Goal: Task Accomplishment & Management: Use online tool/utility

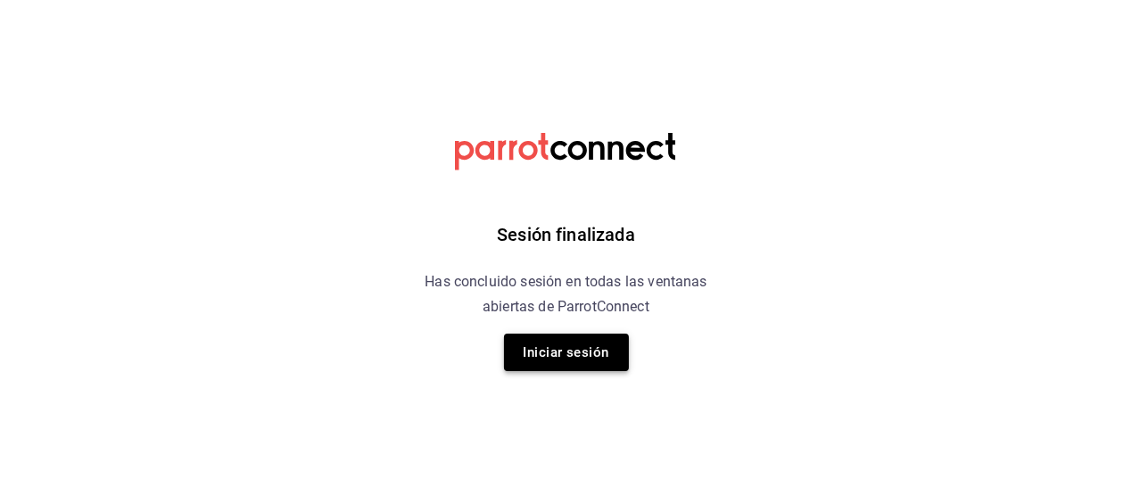
click at [549, 346] on button "Iniciar sesión" at bounding box center [566, 352] width 125 height 37
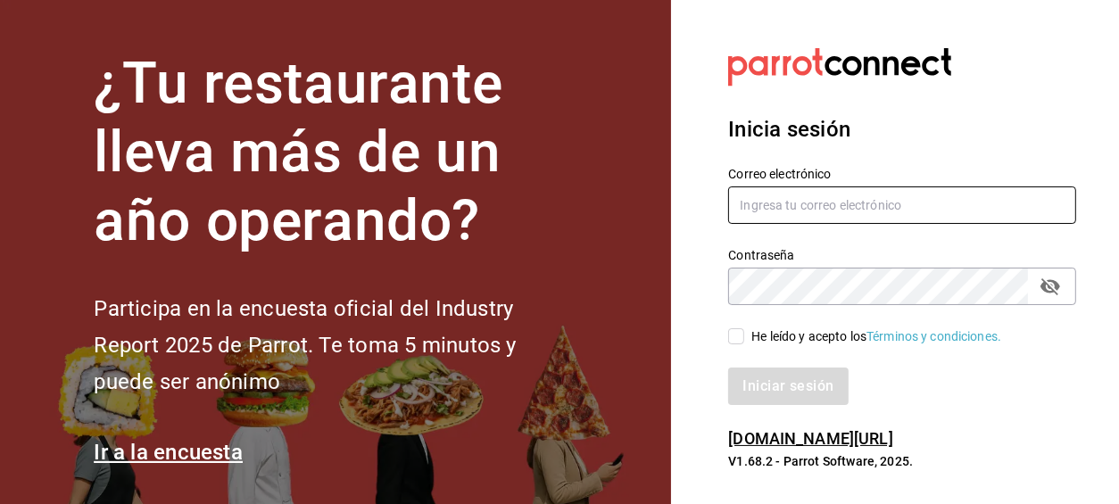
type input "alejandro_hdz73@hotmail.com"
click at [735, 336] on input "He leído y acepto los Términos y condiciones." at bounding box center [736, 336] width 16 height 16
checkbox input "true"
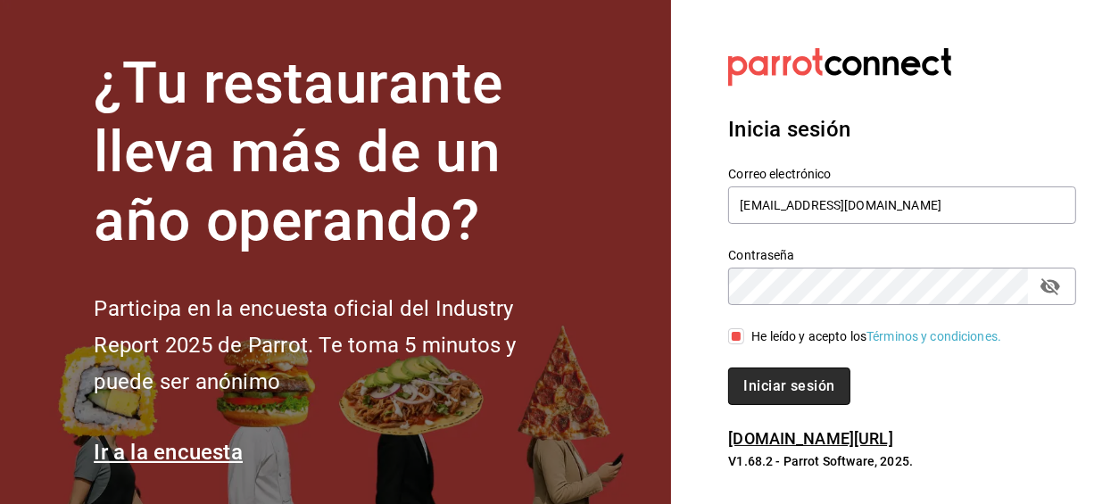
click at [759, 376] on button "Iniciar sesión" at bounding box center [788, 386] width 121 height 37
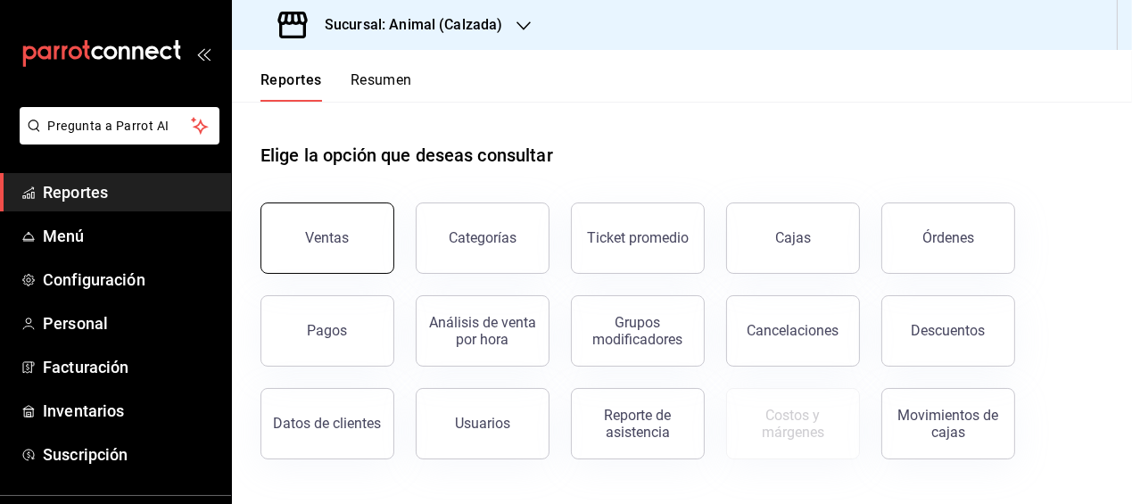
click at [369, 259] on button "Ventas" at bounding box center [328, 238] width 134 height 71
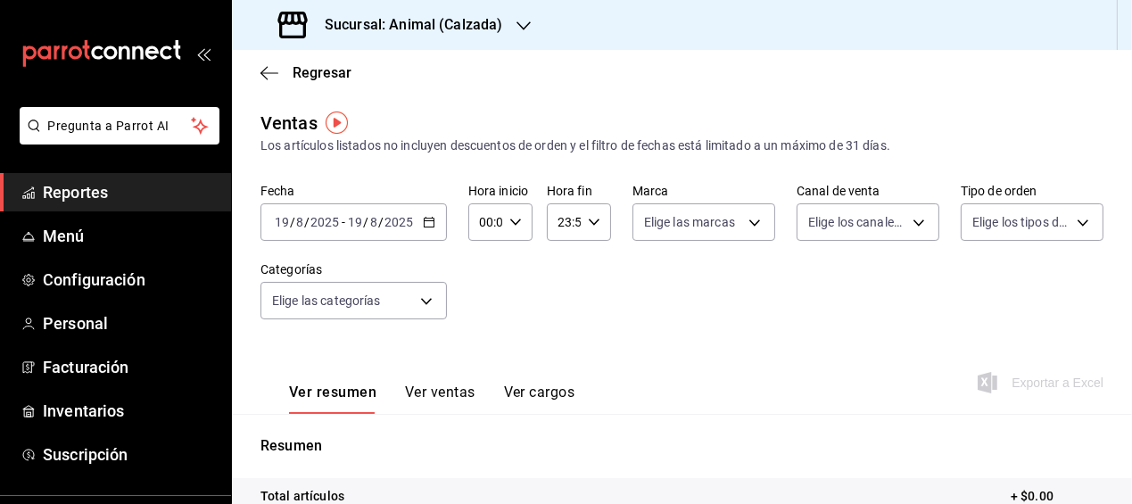
click at [427, 222] on icon "button" at bounding box center [429, 222] width 12 height 12
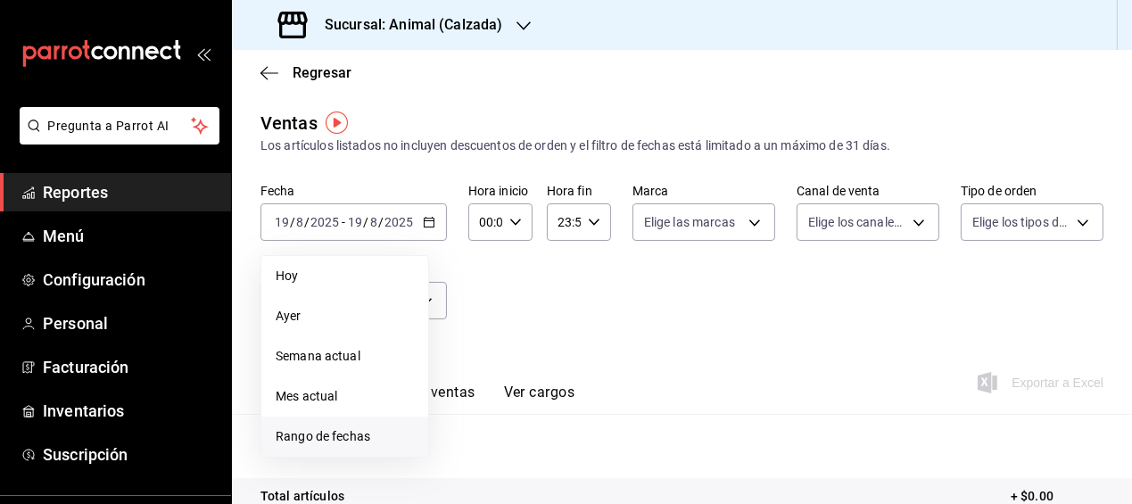
click at [350, 434] on span "Rango de fechas" at bounding box center [345, 436] width 138 height 19
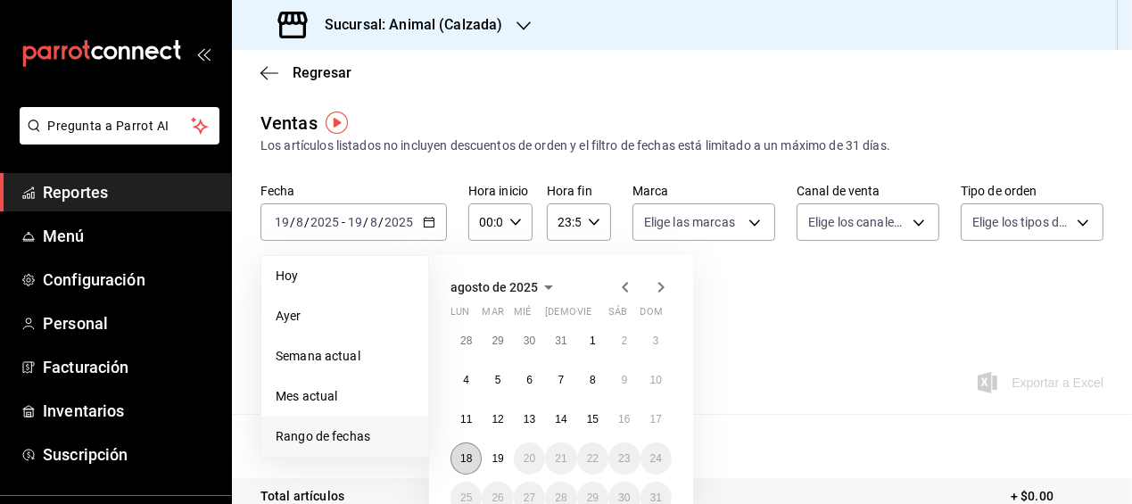
click at [457, 455] on button "18" at bounding box center [466, 459] width 31 height 32
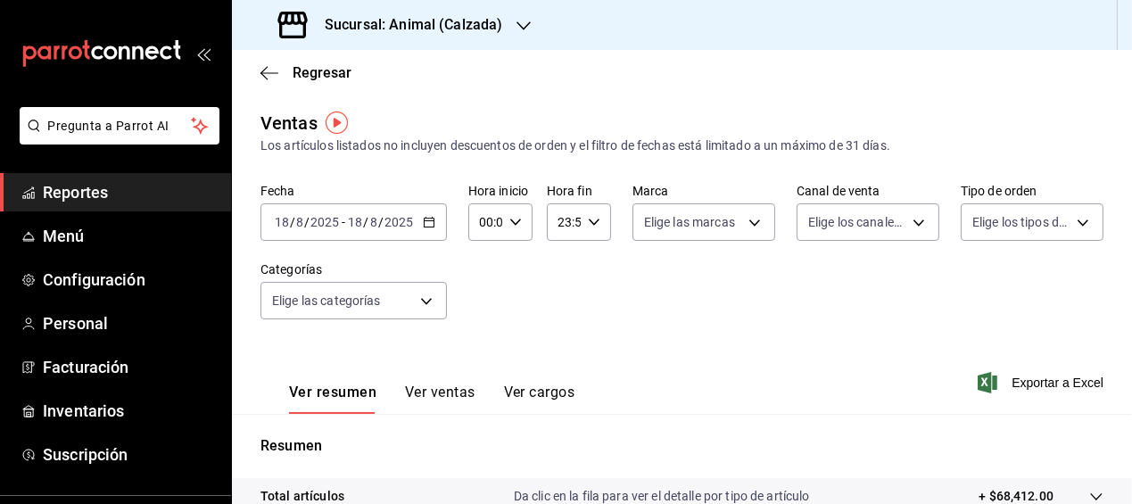
click at [434, 221] on div "[DATE] [DATE] - [DATE] [DATE]" at bounding box center [354, 221] width 186 height 37
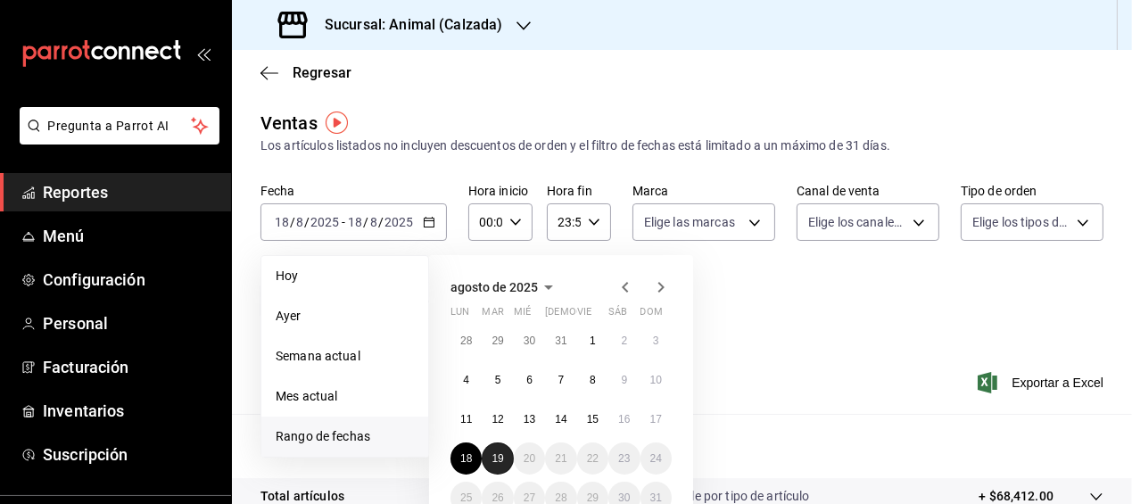
click at [499, 454] on abbr "19" at bounding box center [498, 458] width 12 height 12
click at [476, 455] on button "18" at bounding box center [466, 459] width 31 height 32
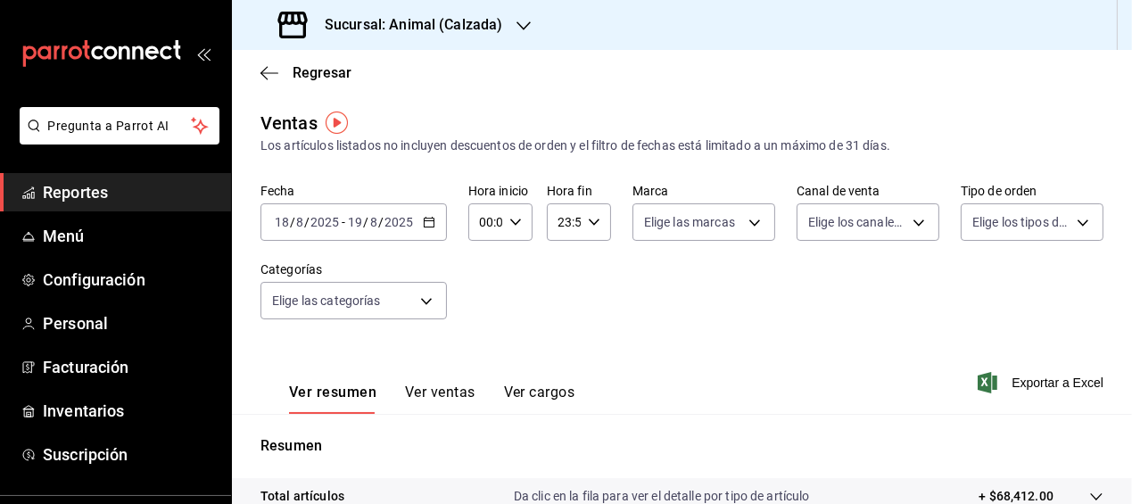
click at [515, 217] on icon "button" at bounding box center [516, 222] width 12 height 12
click at [484, 313] on span "05" at bounding box center [482, 317] width 3 height 14
type input "05:00"
click at [514, 263] on span "00" at bounding box center [513, 268] width 3 height 14
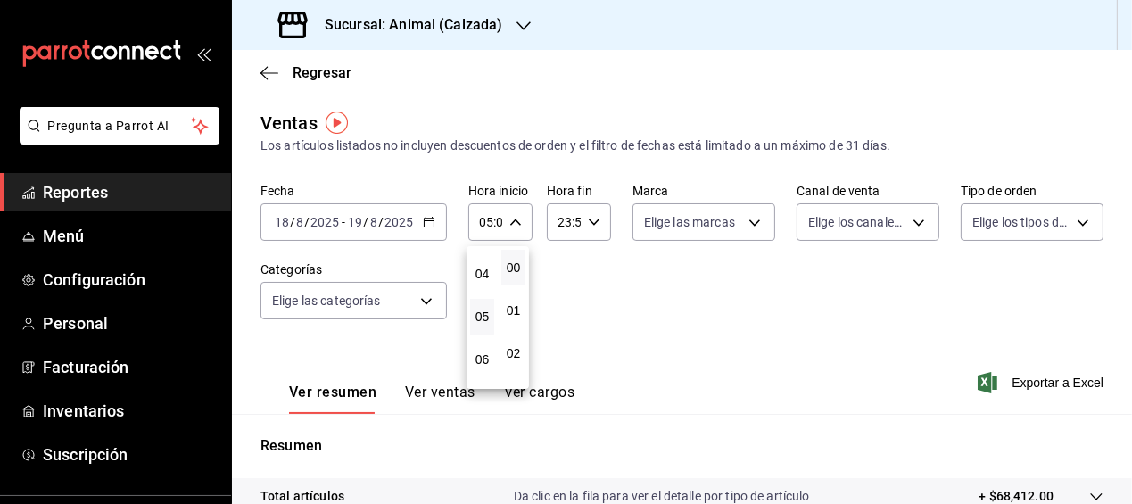
click at [588, 220] on div at bounding box center [566, 252] width 1132 height 504
click at [588, 220] on icon "button" at bounding box center [594, 222] width 12 height 12
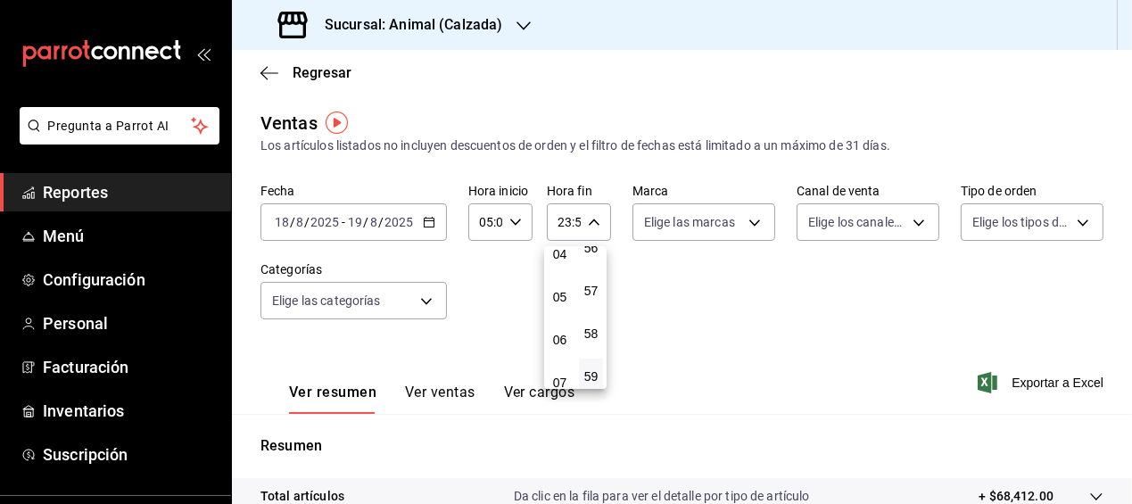
scroll to position [184, 0]
click at [561, 291] on span "05" at bounding box center [560, 298] width 3 height 14
click at [590, 264] on span "00" at bounding box center [591, 268] width 3 height 14
type input "05:00"
click at [686, 300] on div at bounding box center [566, 252] width 1132 height 504
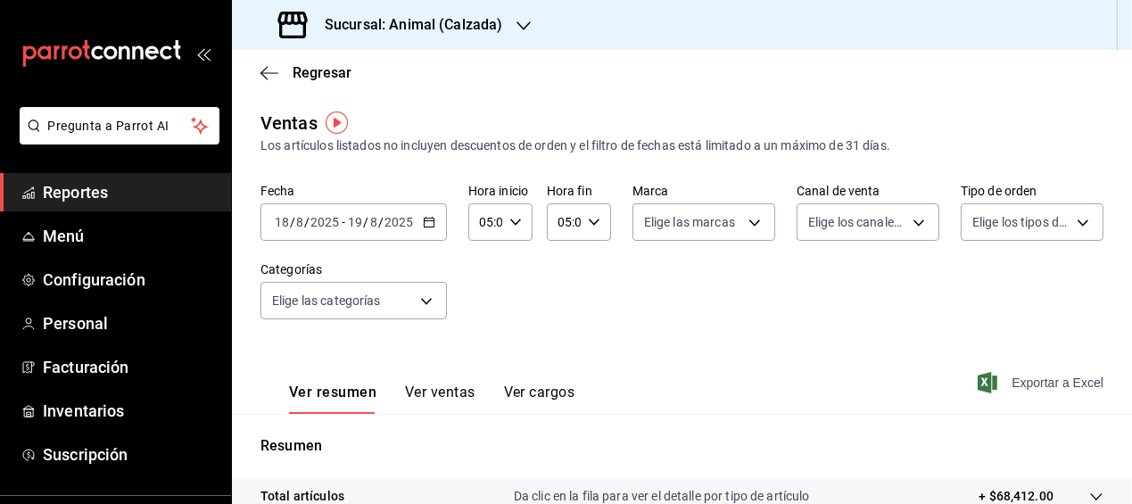
click at [1017, 380] on span "Exportar a Excel" at bounding box center [1043, 382] width 122 height 21
click at [275, 71] on icon "button" at bounding box center [270, 73] width 18 height 16
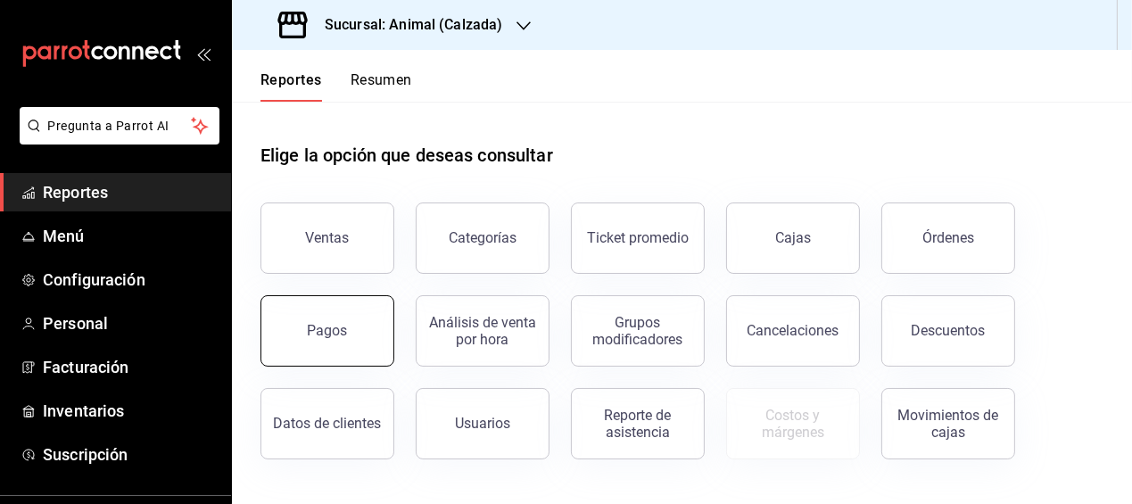
click at [379, 327] on button "Pagos" at bounding box center [328, 330] width 134 height 71
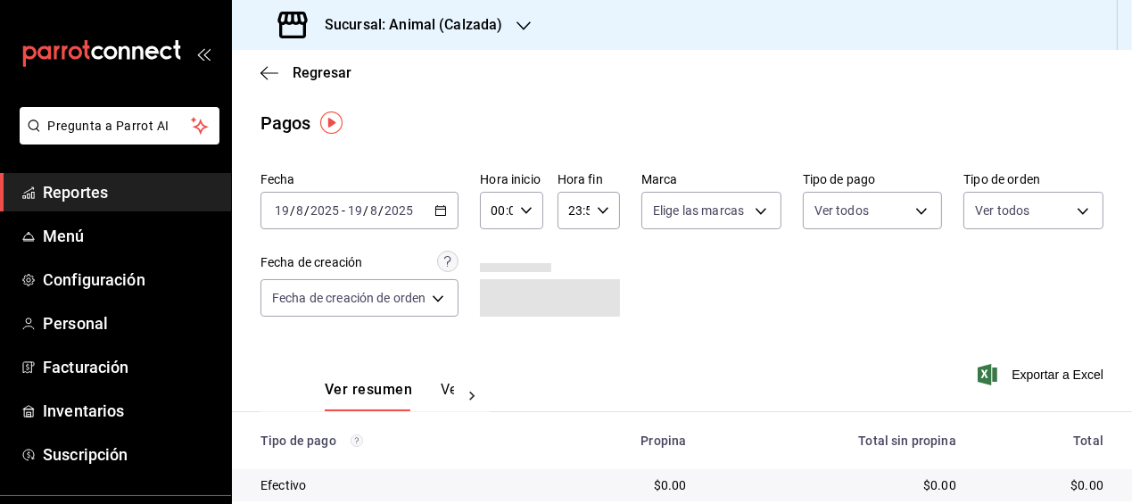
click at [526, 206] on icon "button" at bounding box center [526, 210] width 12 height 12
click at [497, 307] on span "05" at bounding box center [498, 307] width 2 height 14
type input "05:00"
click at [527, 256] on span "00" at bounding box center [528, 256] width 2 height 14
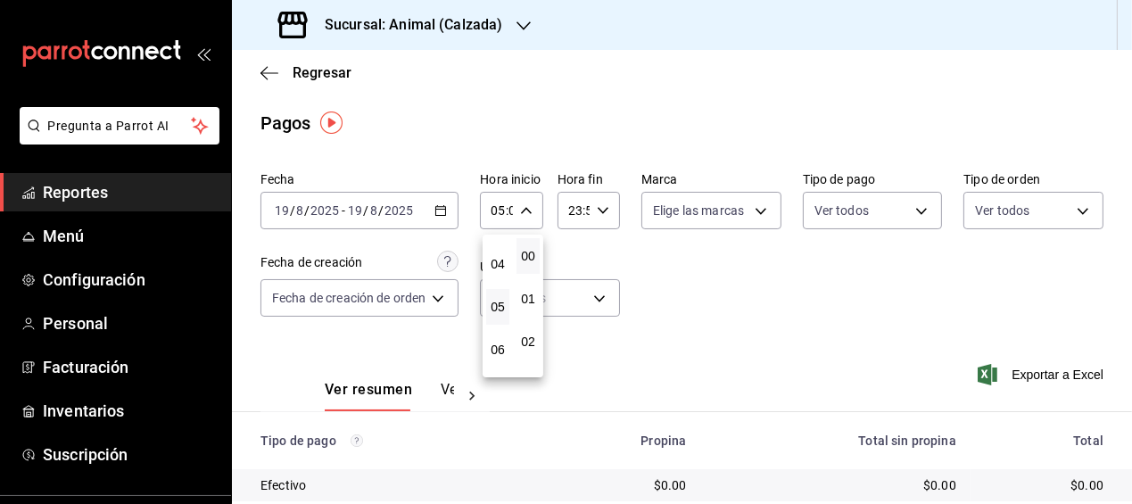
click at [602, 211] on div at bounding box center [566, 252] width 1132 height 504
click at [602, 211] on \(Stroke\) "button" at bounding box center [603, 210] width 11 height 6
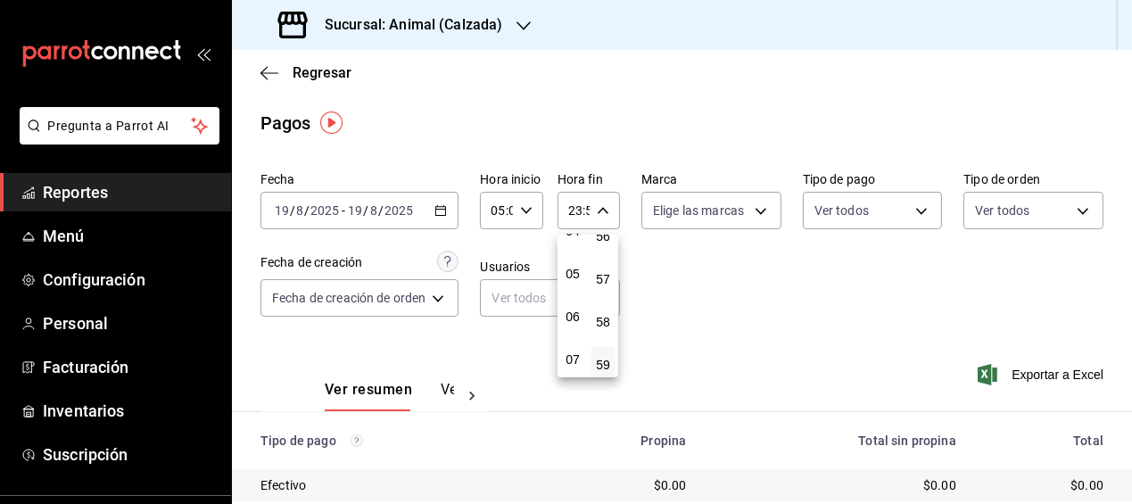
scroll to position [195, 0]
click at [574, 275] on span "05" at bounding box center [573, 276] width 2 height 14
click at [604, 255] on span "00" at bounding box center [603, 256] width 2 height 14
type input "05:00"
click at [733, 319] on div at bounding box center [566, 252] width 1132 height 504
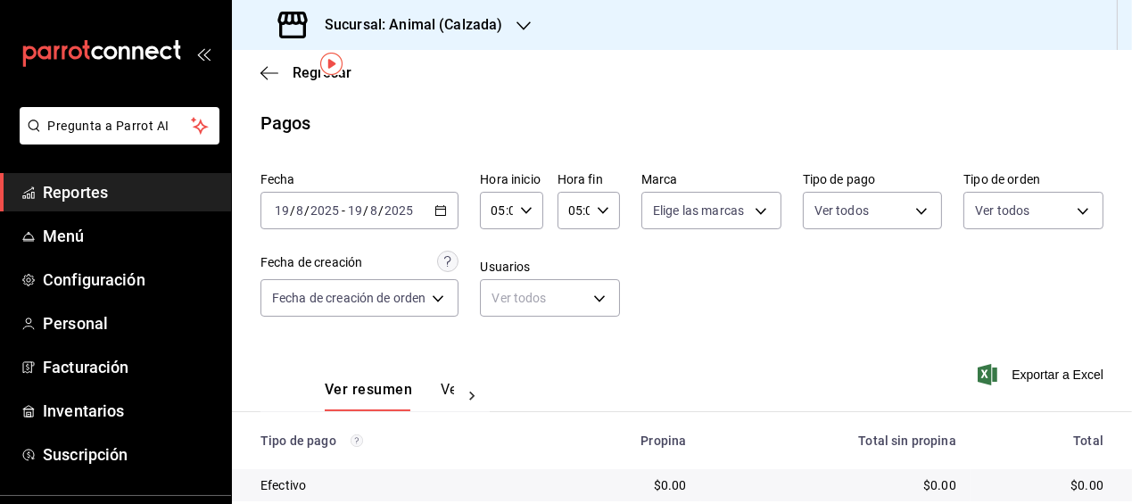
scroll to position [60, 0]
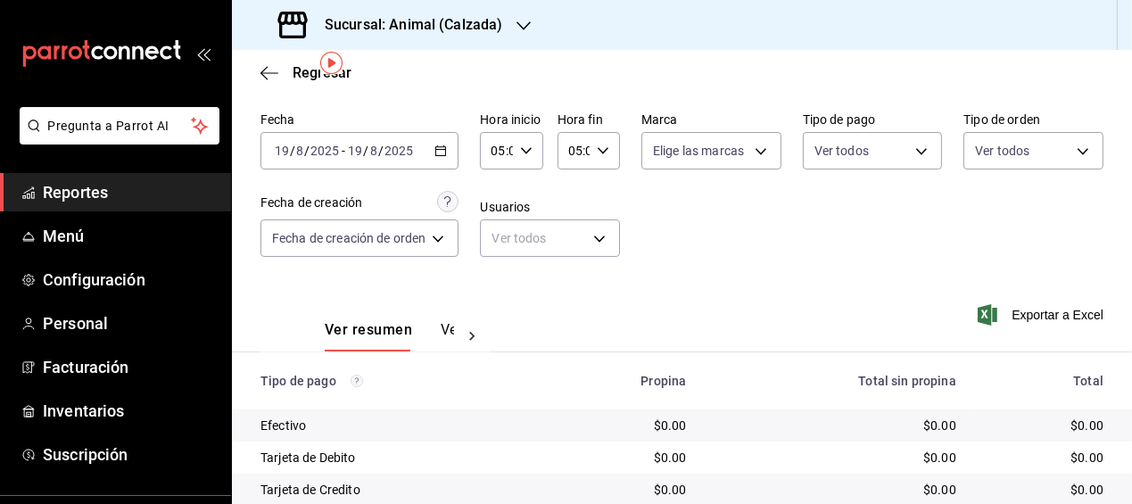
click at [441, 154] on \(Stroke\) "button" at bounding box center [440, 151] width 11 height 10
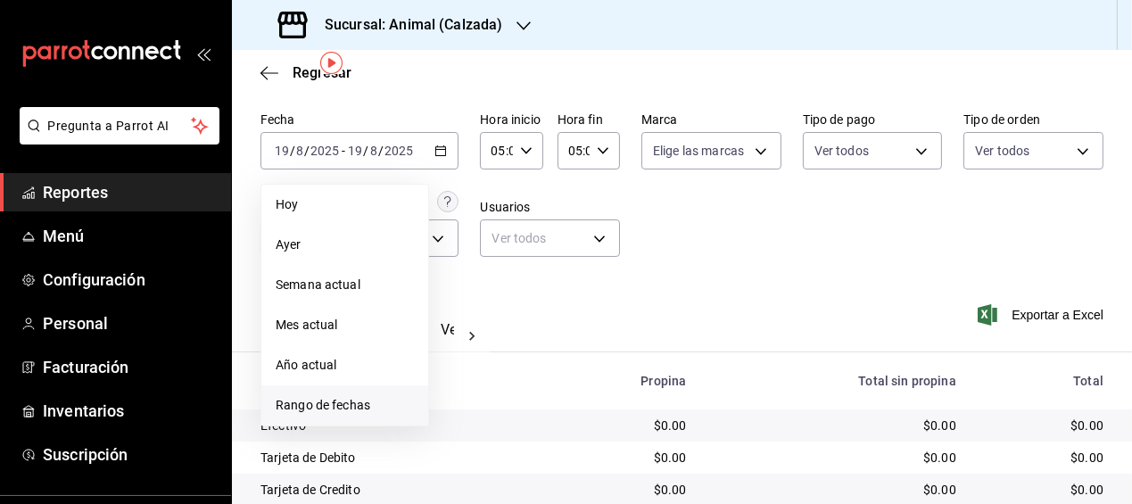
click at [328, 396] on span "Rango de fechas" at bounding box center [345, 405] width 138 height 19
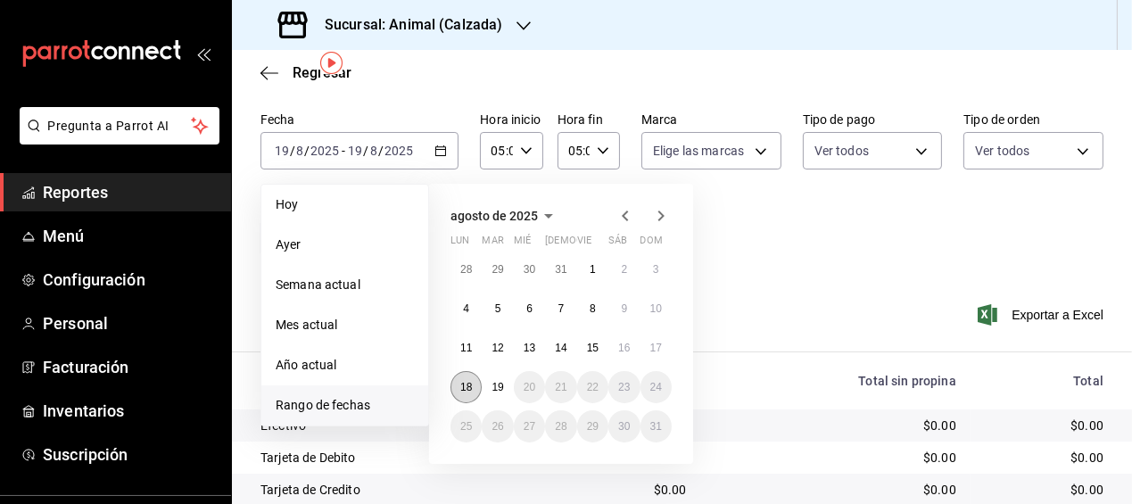
click at [467, 375] on button "18" at bounding box center [466, 387] width 31 height 32
click at [498, 382] on abbr "19" at bounding box center [498, 387] width 12 height 12
type input "00:00"
type input "23:59"
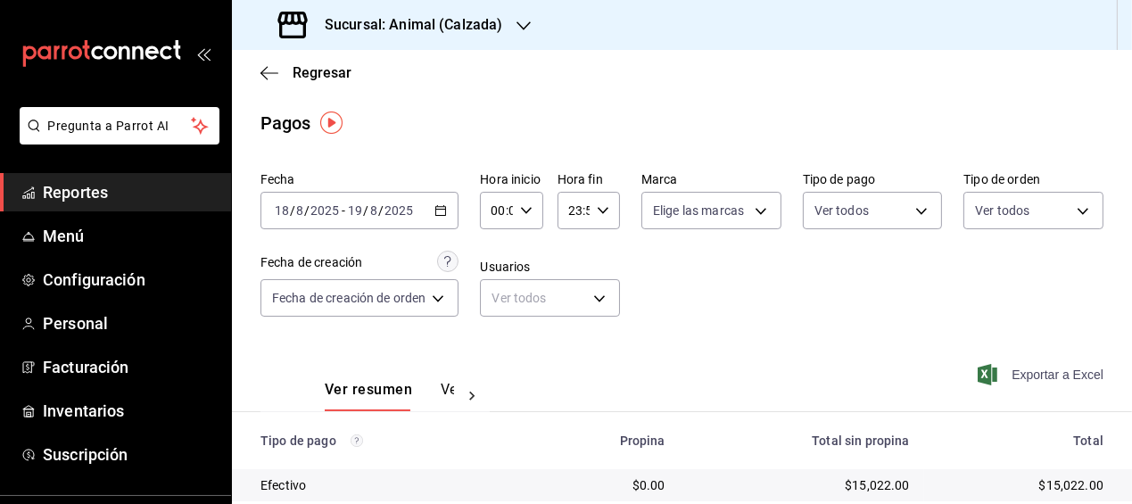
click at [1029, 368] on span "Exportar a Excel" at bounding box center [1043, 374] width 122 height 21
click at [305, 68] on span "Regresar" at bounding box center [322, 72] width 59 height 17
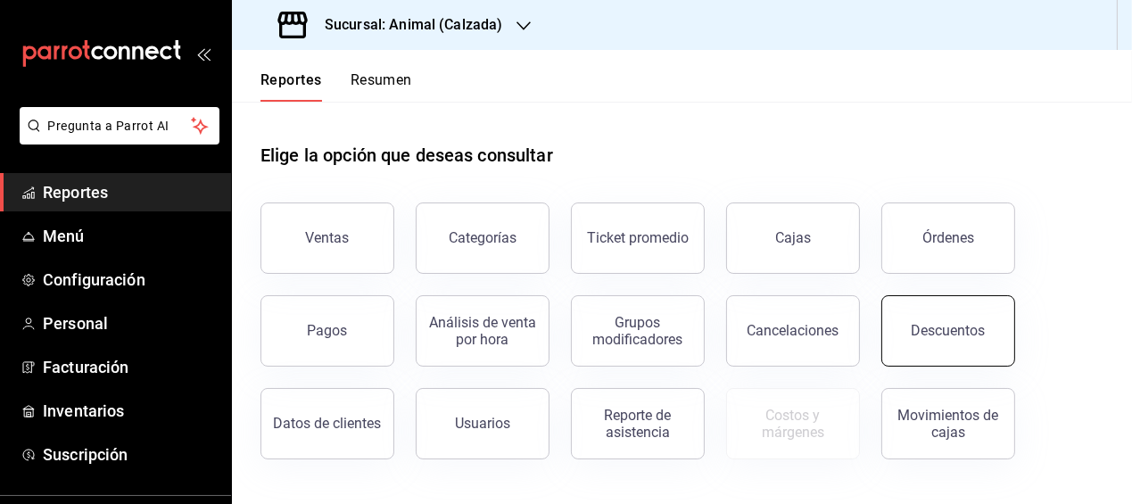
click at [944, 341] on button "Descuentos" at bounding box center [949, 330] width 134 height 71
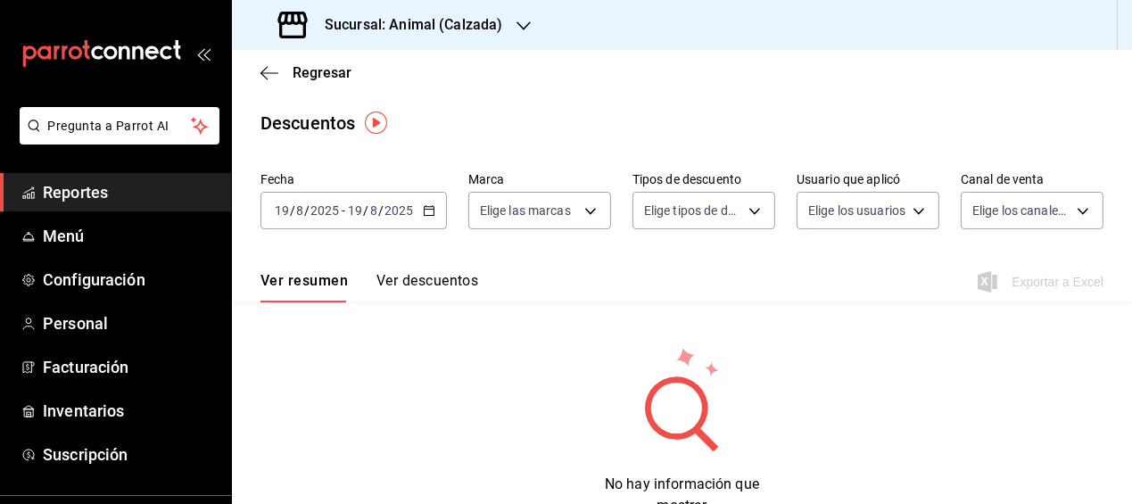
click at [429, 204] on icon "button" at bounding box center [429, 210] width 12 height 12
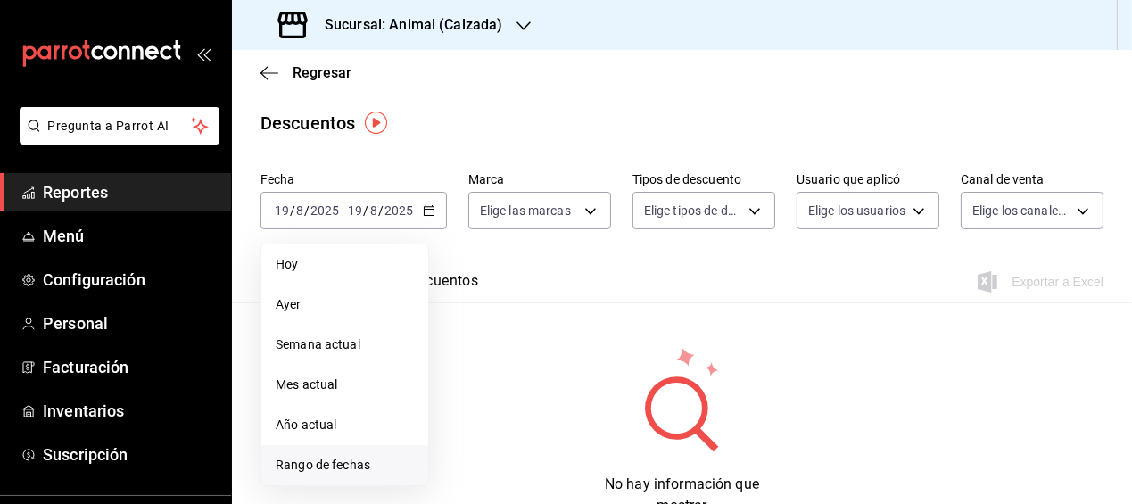
click at [311, 463] on span "Rango de fechas" at bounding box center [345, 465] width 138 height 19
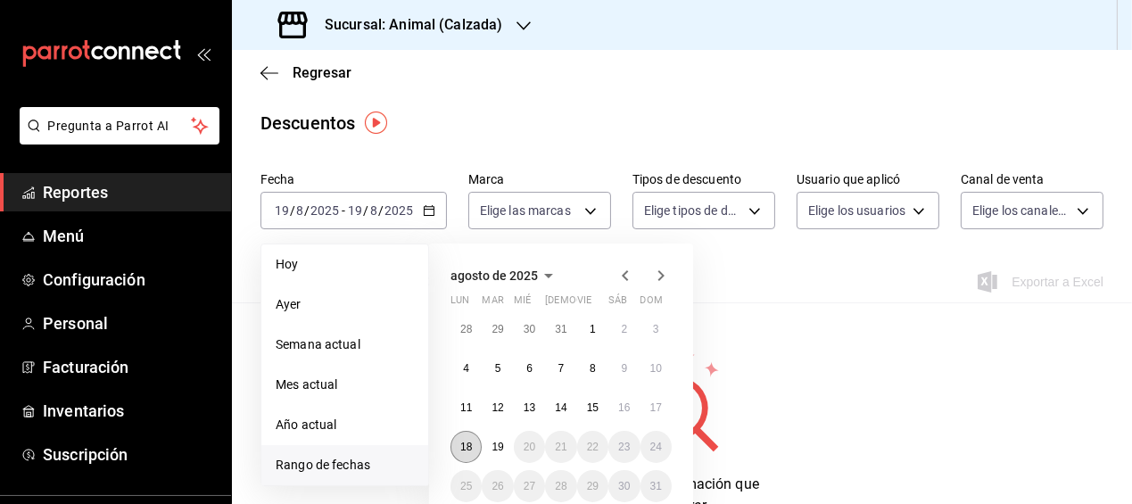
click at [464, 438] on button "18" at bounding box center [466, 447] width 31 height 32
click at [491, 441] on button "19" at bounding box center [497, 447] width 31 height 32
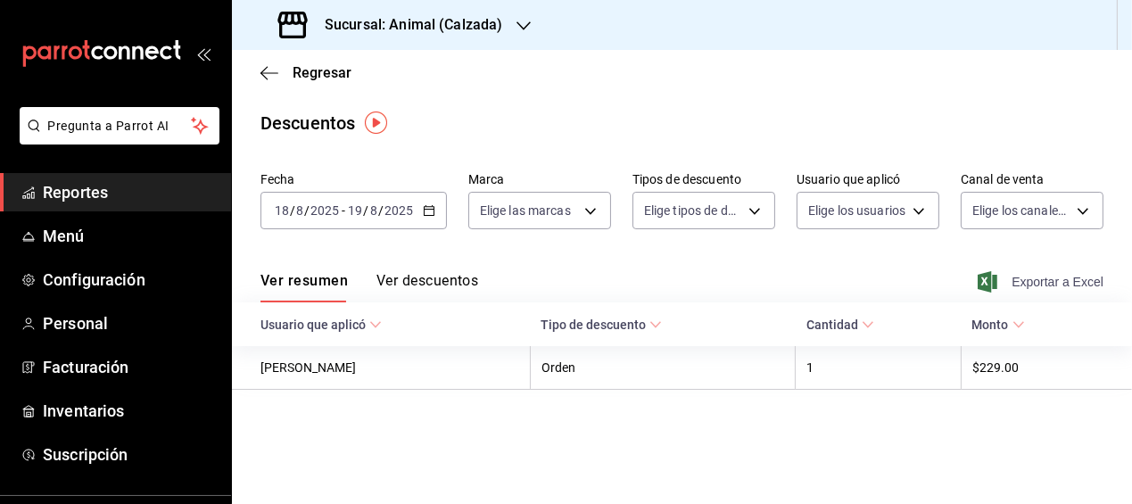
click at [1028, 278] on span "Exportar a Excel" at bounding box center [1043, 281] width 122 height 21
